Goal: Information Seeking & Learning: Learn about a topic

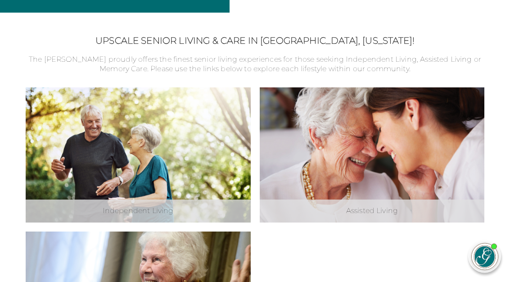
scroll to position [230, 0]
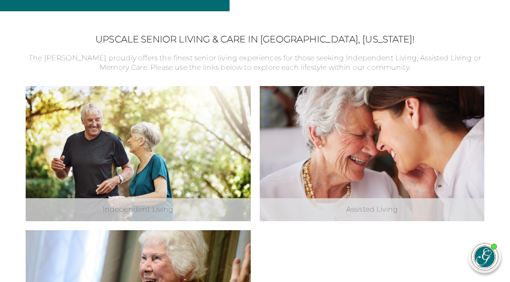
click at [169, 195] on div "Independent Living Explore Independent Living" at bounding box center [138, 153] width 225 height 135
click at [0, 0] on link "Explore Independent Living" at bounding box center [0, 0] width 0 height 0
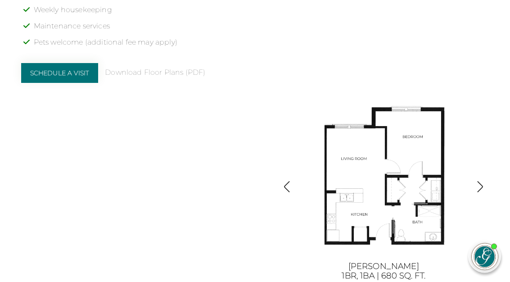
scroll to position [823, 5]
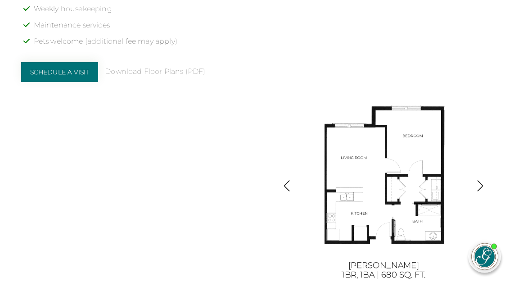
click at [486, 192] on img "button" at bounding box center [480, 186] width 12 height 12
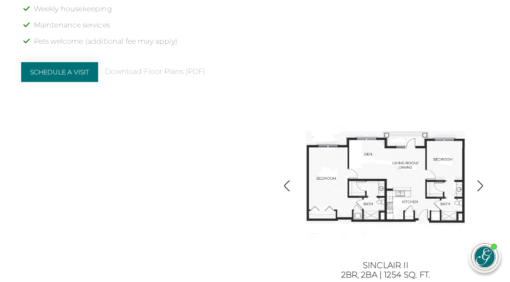
click at [485, 192] on img "button" at bounding box center [480, 186] width 12 height 12
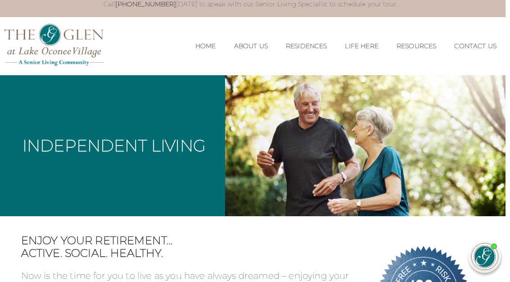
scroll to position [0, 5]
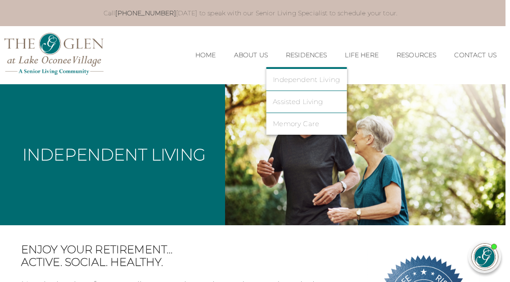
click at [311, 103] on link "Assisted Living" at bounding box center [306, 102] width 67 height 8
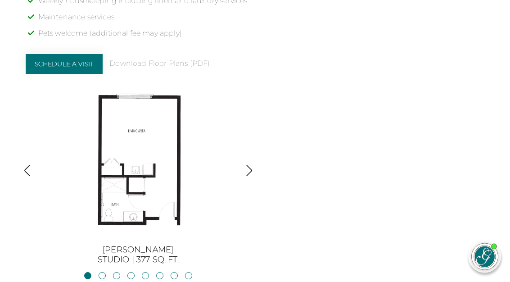
scroll to position [866, 0]
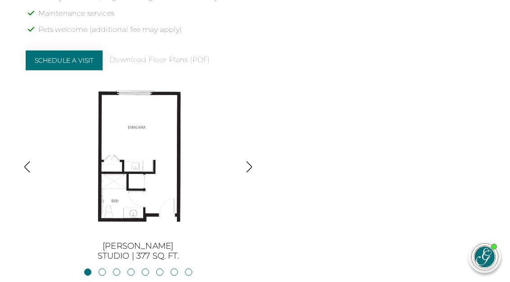
click at [302, 184] on div "Assisted Living Apartments in [GEOGRAPHIC_DATA], [GEOGRAPHIC_DATA] The [PERSON_…" at bounding box center [255, 72] width 459 height 378
click at [250, 161] on img "button" at bounding box center [249, 167] width 12 height 12
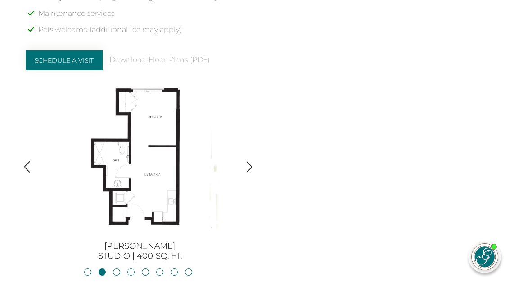
click at [253, 161] on img "button" at bounding box center [249, 167] width 12 height 12
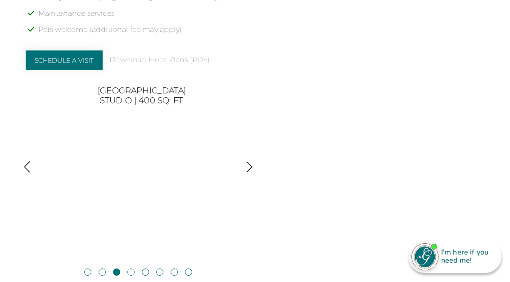
click at [253, 163] on img "button" at bounding box center [249, 167] width 12 height 12
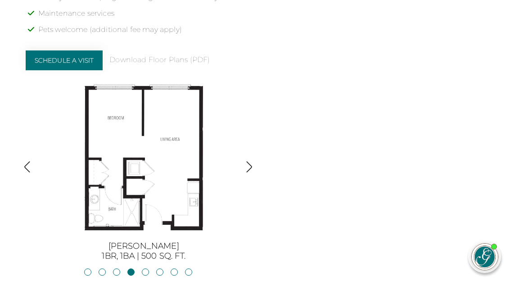
click at [254, 161] on img "button" at bounding box center [249, 167] width 12 height 12
